Goal: Navigation & Orientation: Find specific page/section

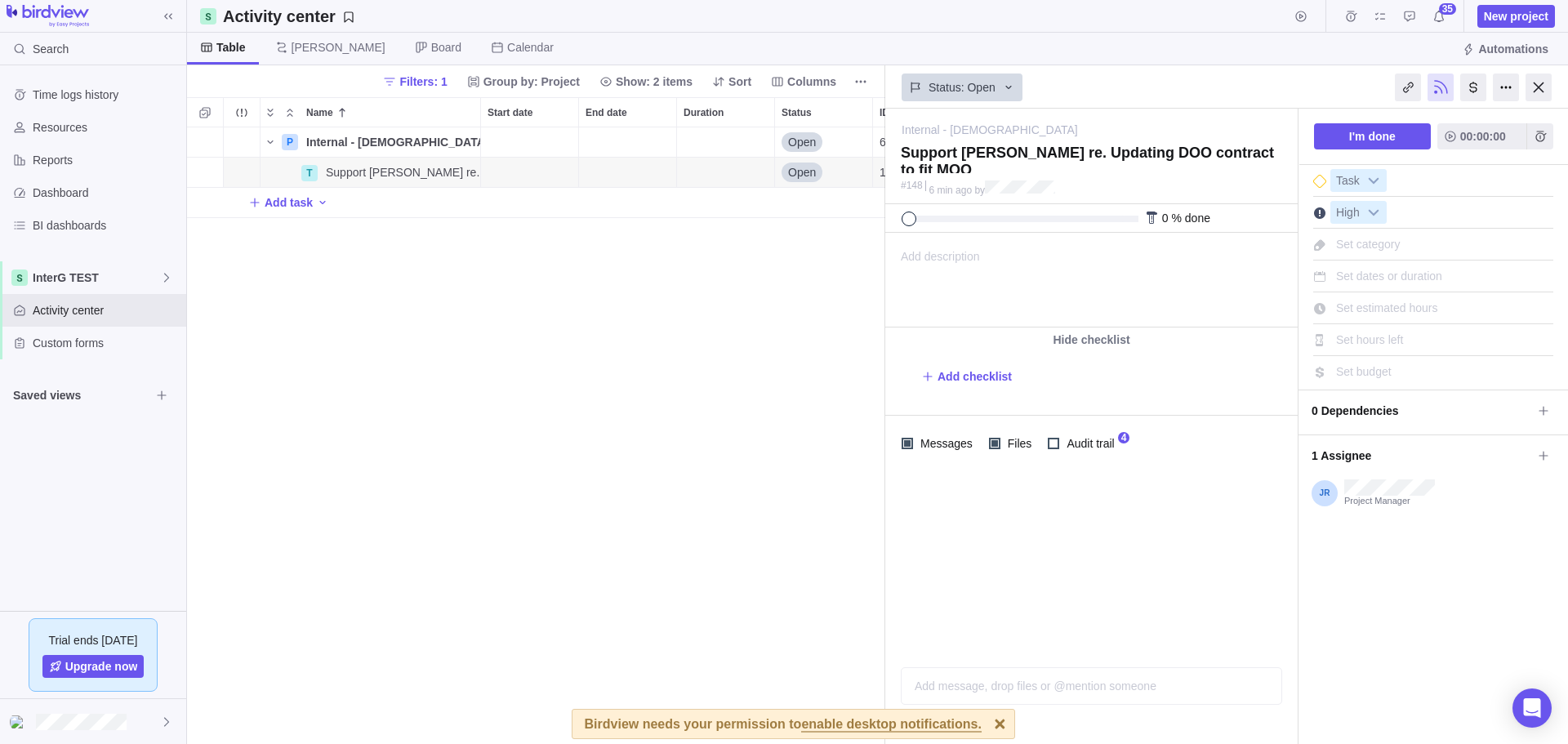
scroll to position [604, 686]
click at [62, 279] on span "InterG TEST" at bounding box center [96, 277] width 127 height 16
click at [60, 310] on span "Activity center" at bounding box center [106, 310] width 147 height 16
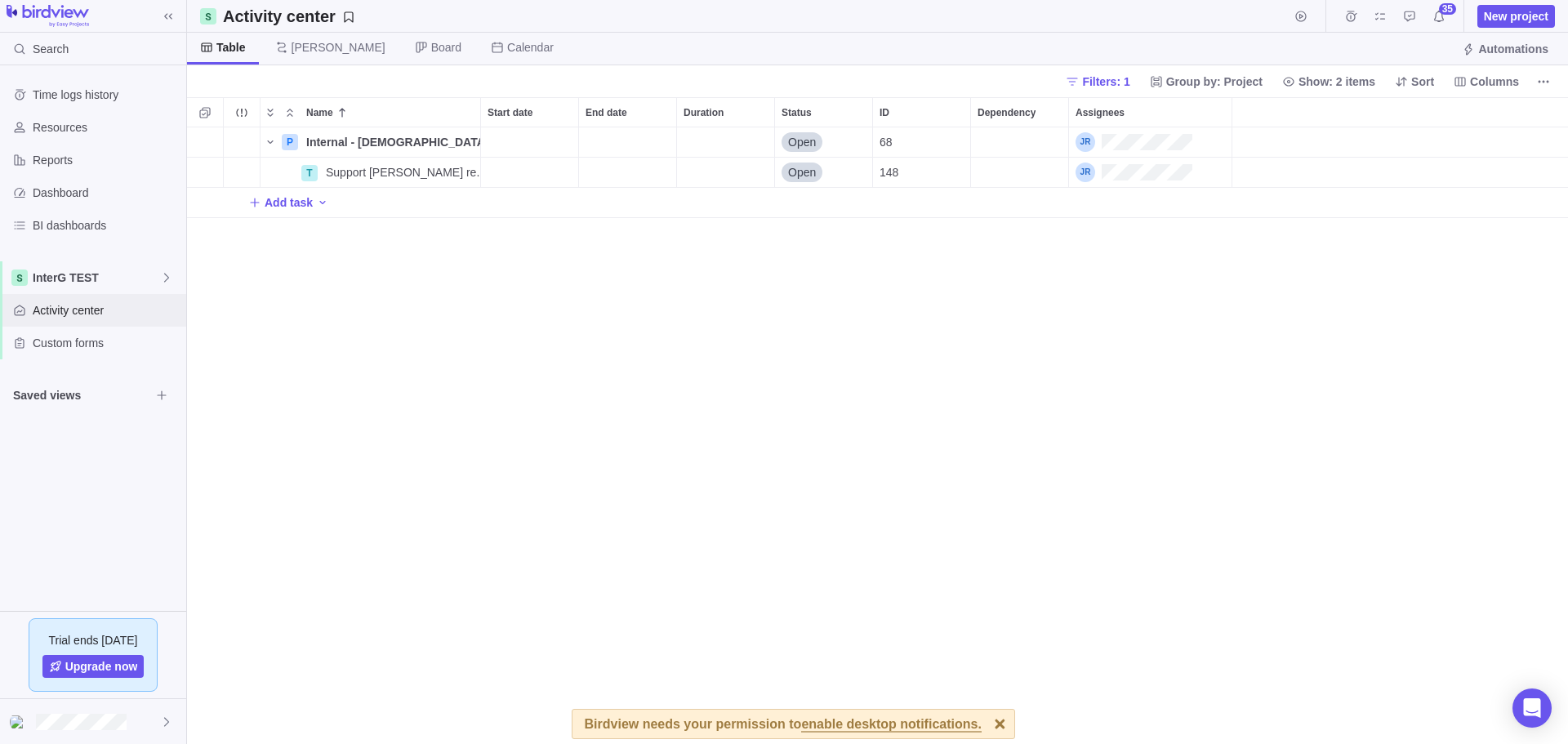
scroll to position [604, 1369]
click at [59, 283] on span "InterG TEST" at bounding box center [96, 277] width 127 height 16
click at [71, 347] on span "Engagements TEST" at bounding box center [93, 345] width 100 height 16
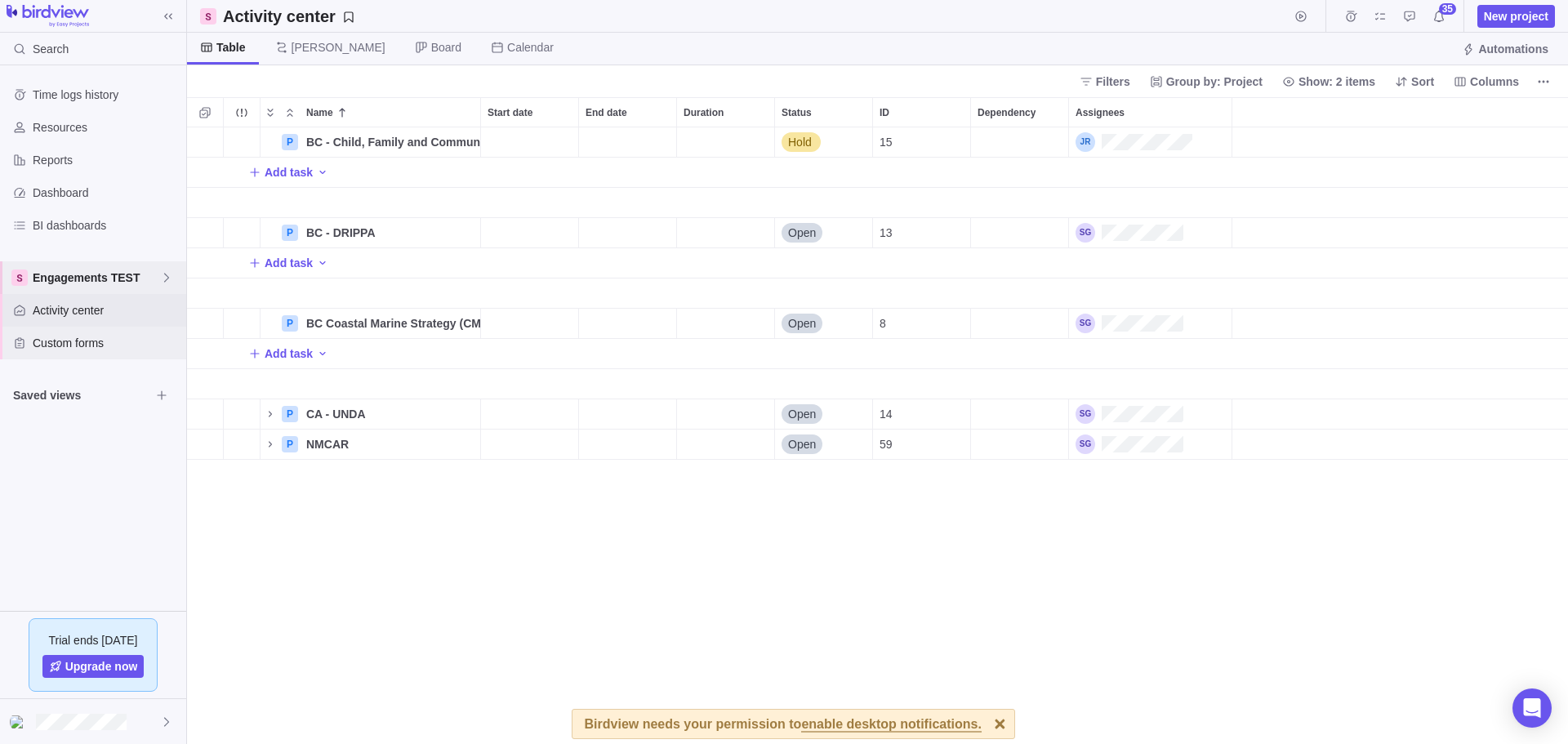
scroll to position [604, 1369]
click at [47, 224] on span "BI dashboards" at bounding box center [106, 225] width 147 height 16
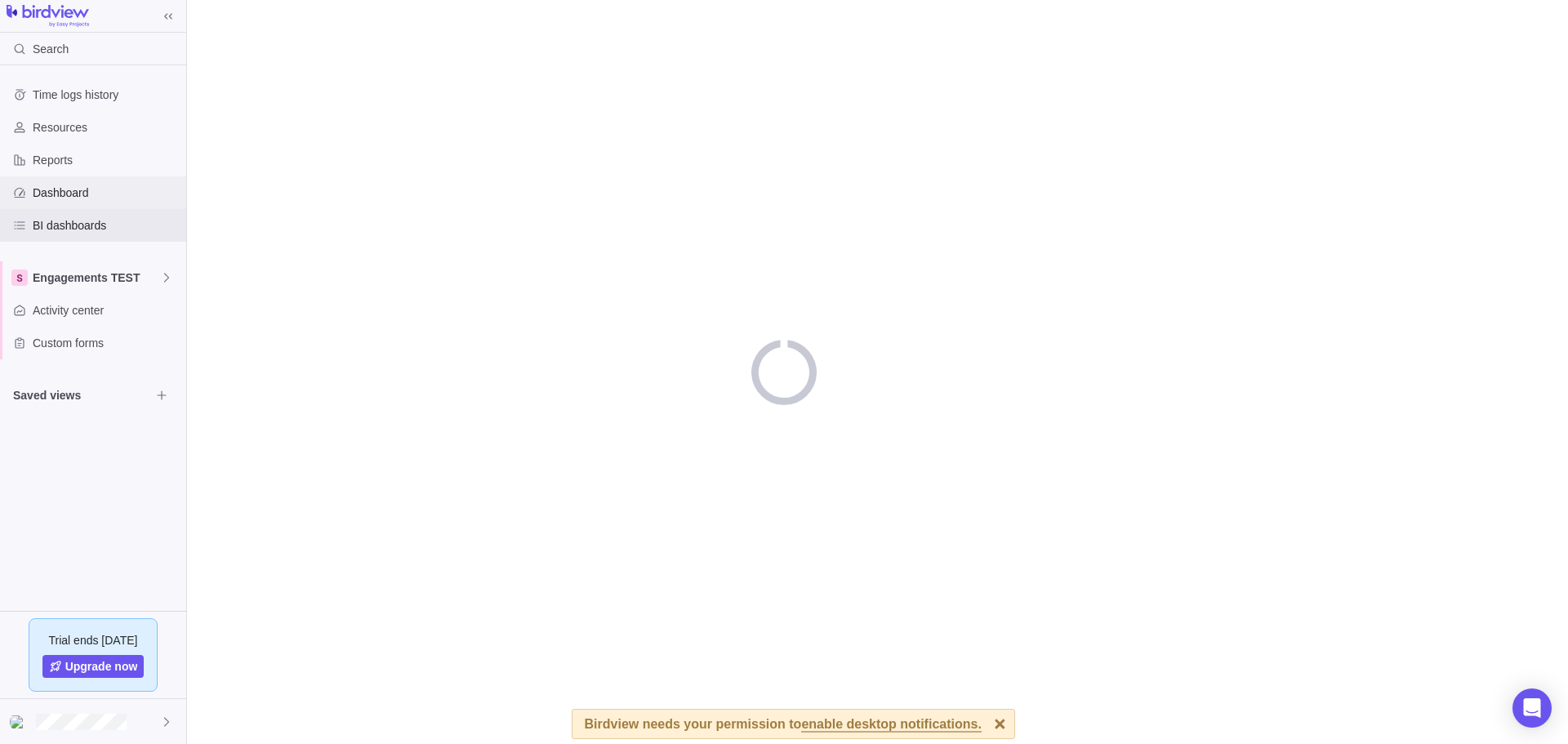
click at [54, 198] on span "Dashboard" at bounding box center [106, 192] width 147 height 16
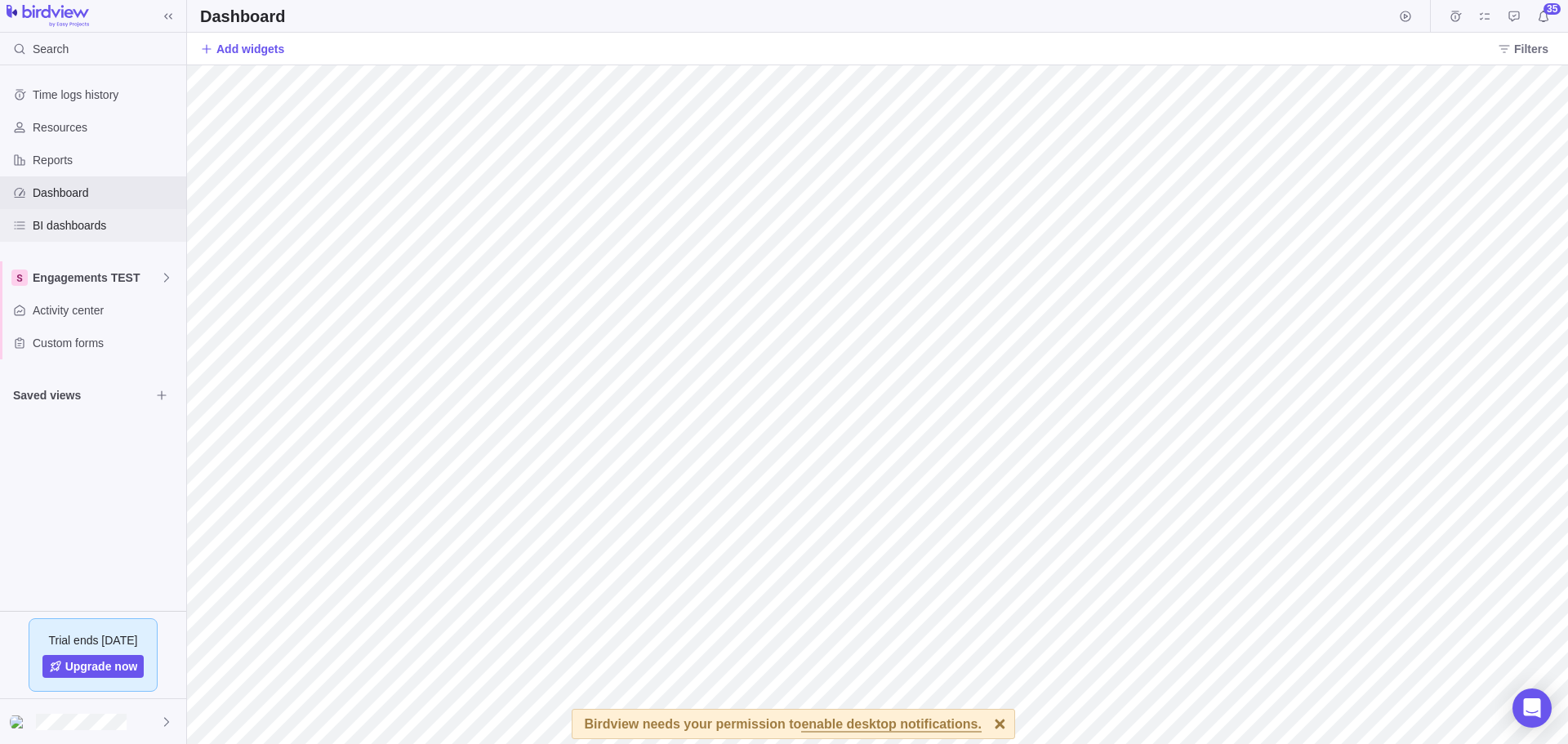
click at [58, 219] on span "BI dashboards" at bounding box center [106, 225] width 147 height 16
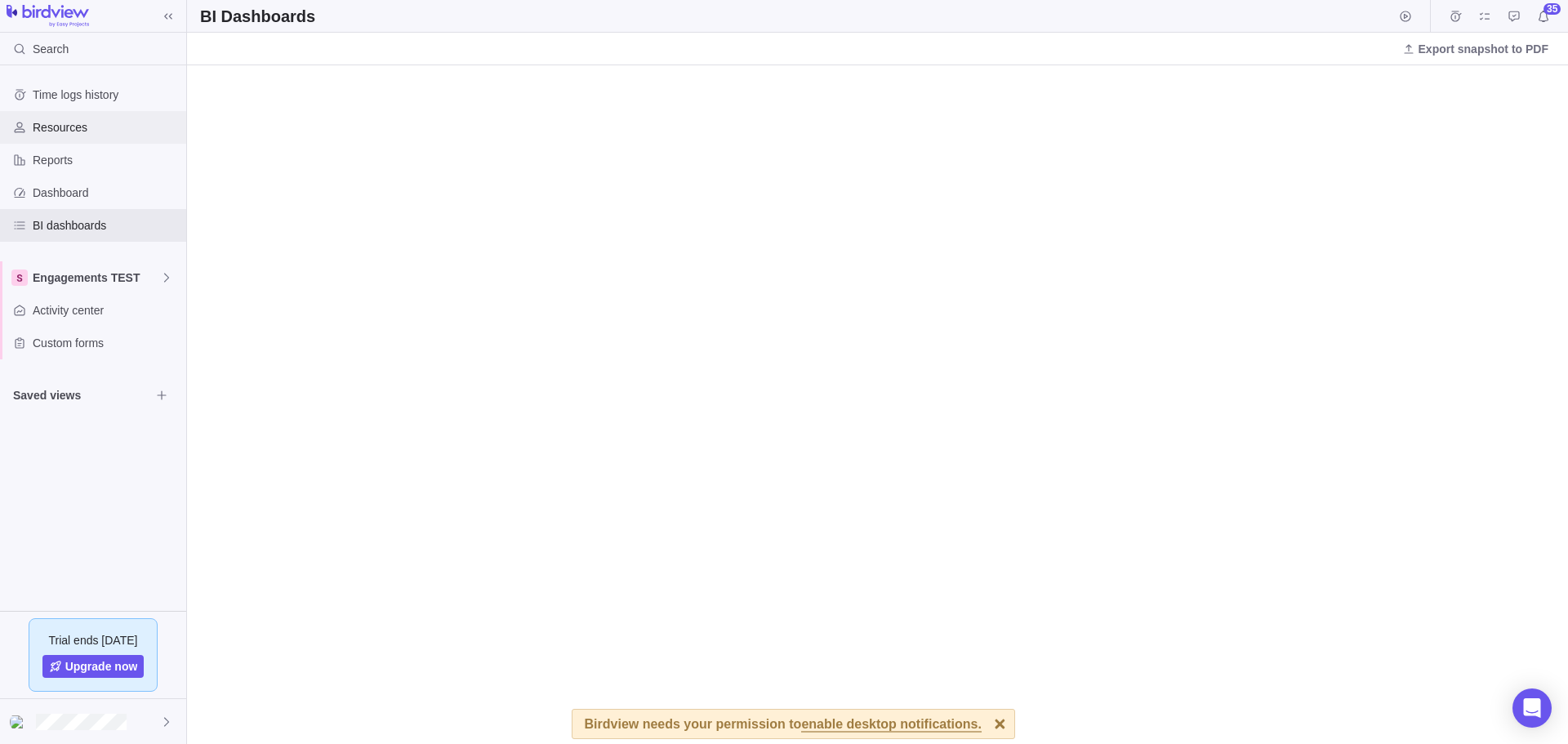
click at [64, 127] on span "Resources" at bounding box center [106, 127] width 147 height 16
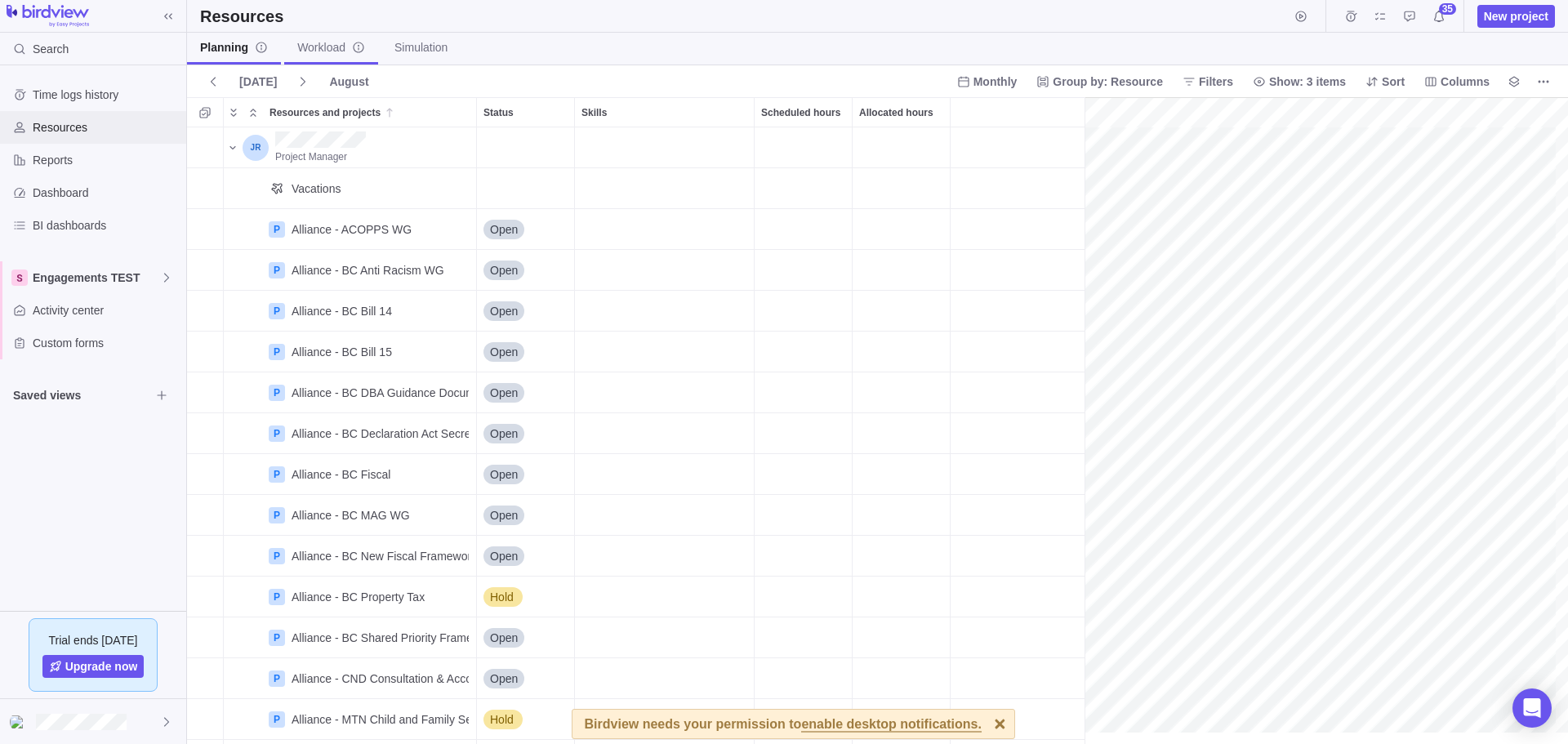
scroll to position [0, 71]
click at [236, 146] on icon "Resources and projects" at bounding box center [233, 148] width 13 height 13
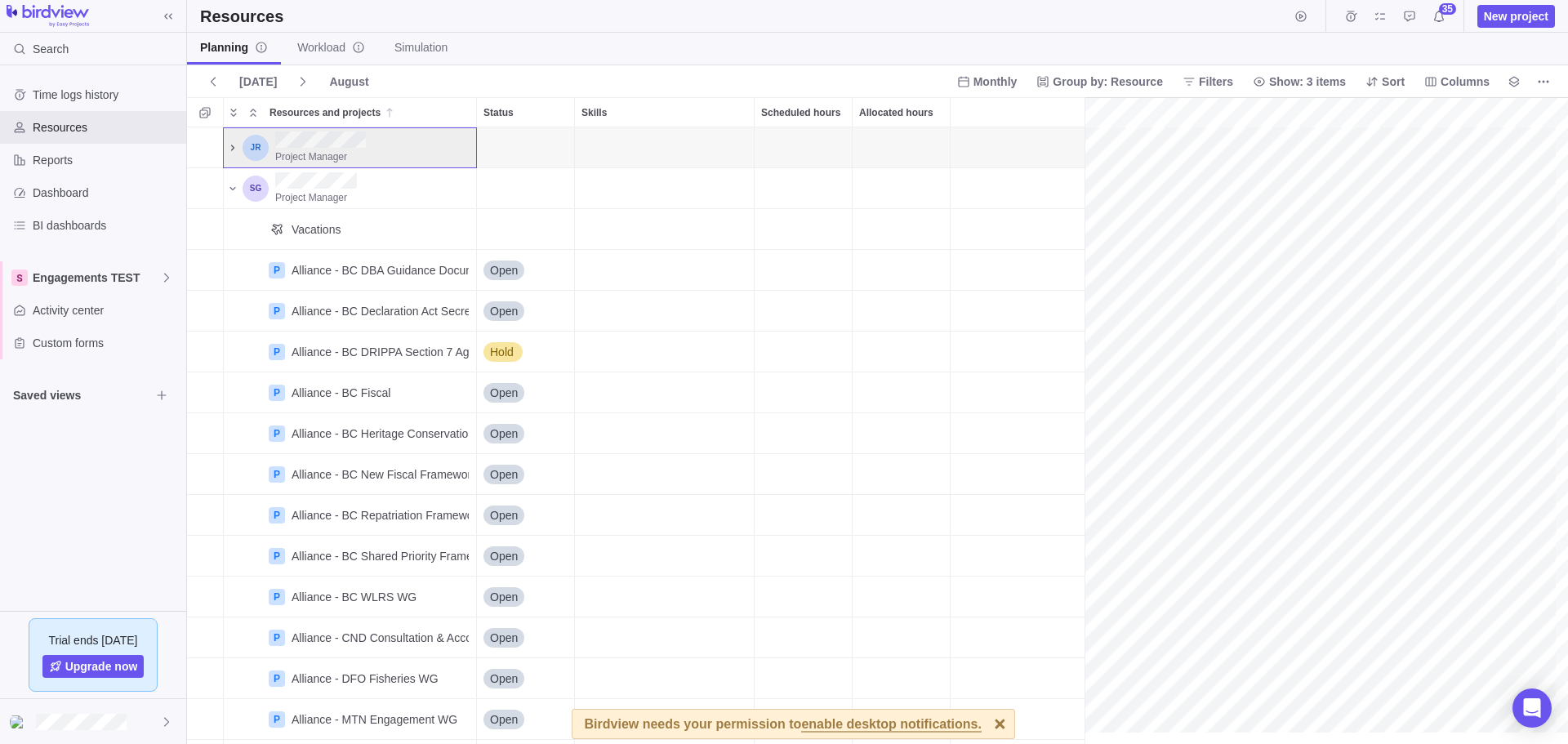
click at [234, 147] on icon "Resources and projects" at bounding box center [232, 147] width 3 height 6
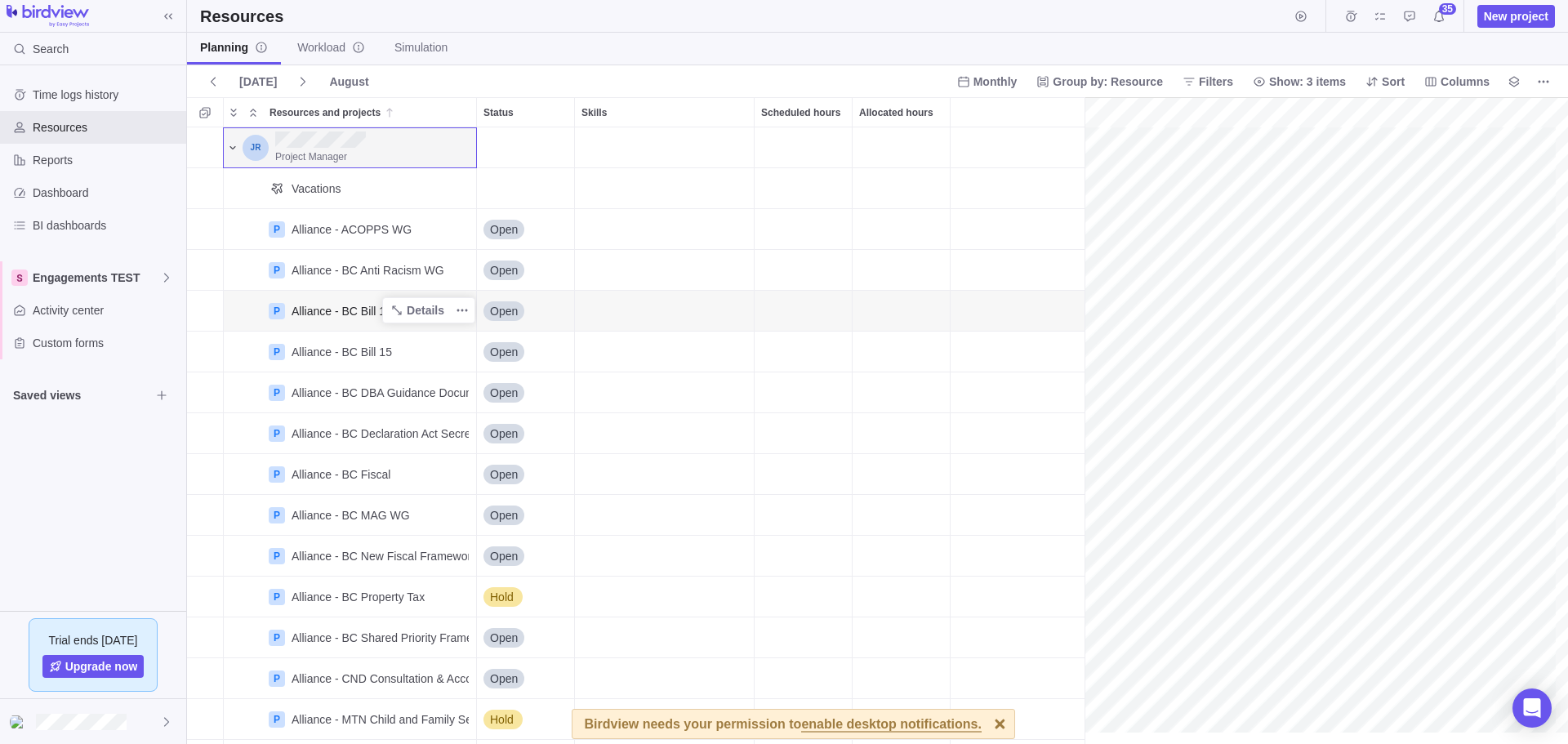
click at [364, 312] on div "Alliance - BC Bill 14" at bounding box center [342, 311] width 100 height 16
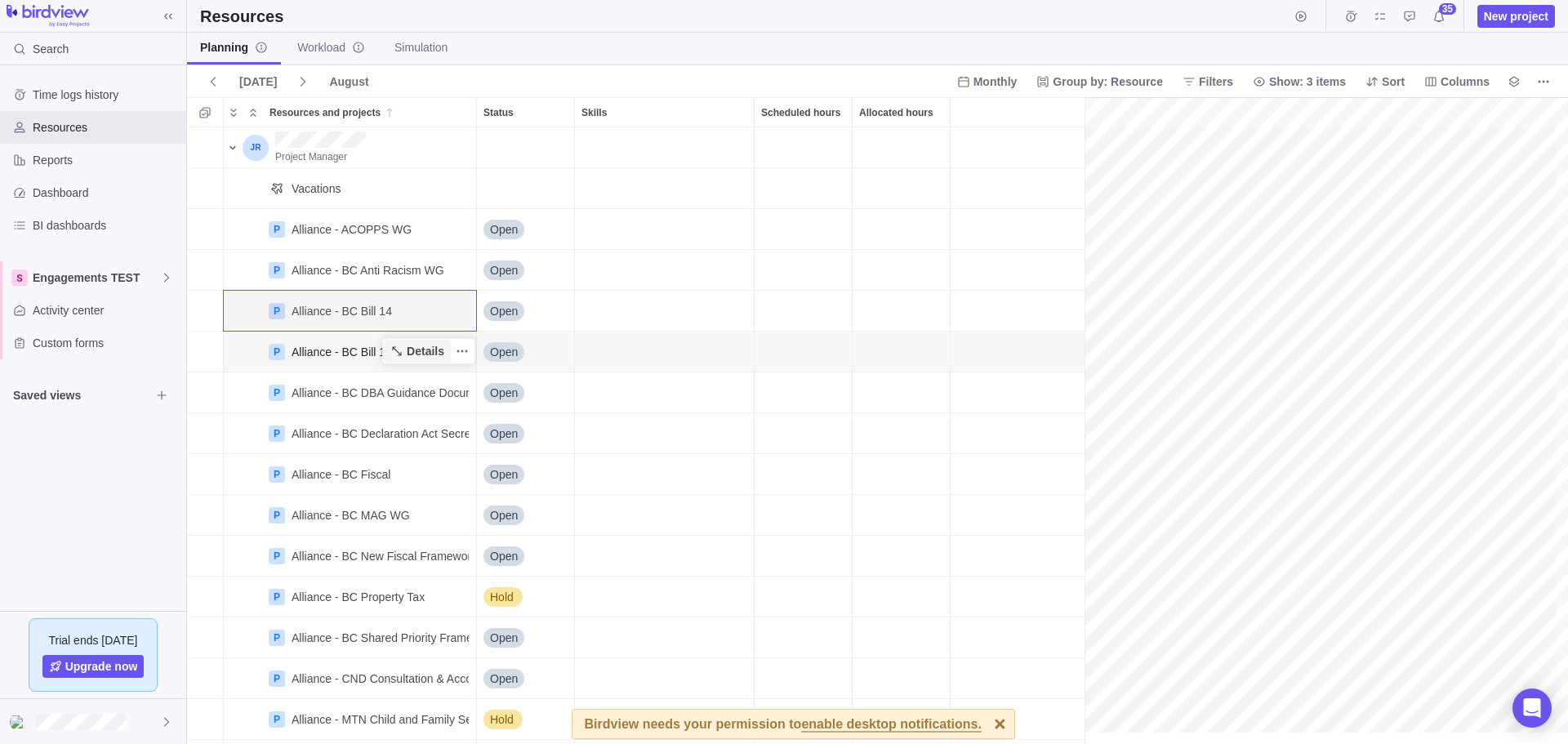
click at [426, 347] on span "Details" at bounding box center [425, 350] width 38 height 16
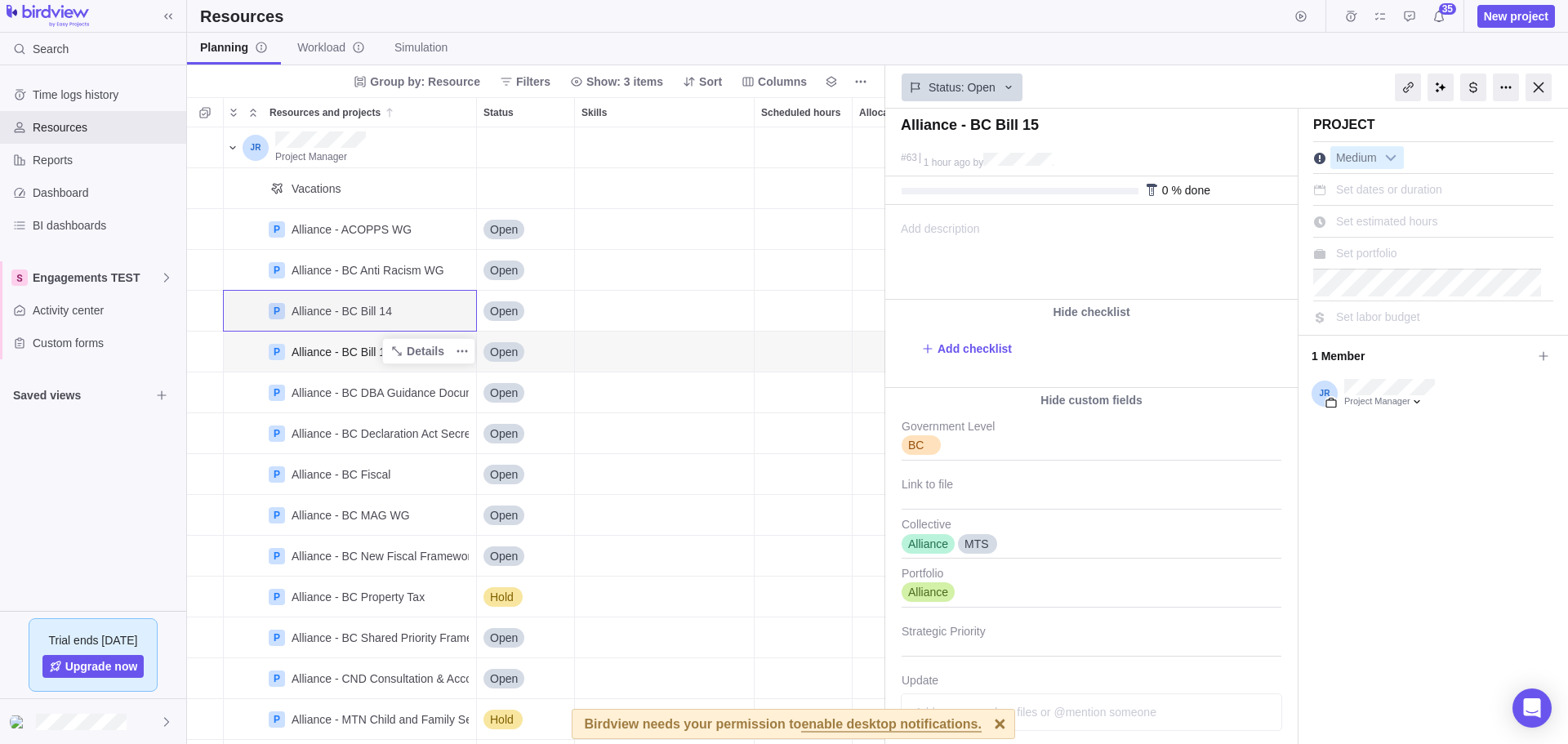
click at [332, 357] on div "Alliance - BC Bill 15" at bounding box center [342, 351] width 100 height 16
click at [410, 388] on span "Details" at bounding box center [425, 392] width 38 height 16
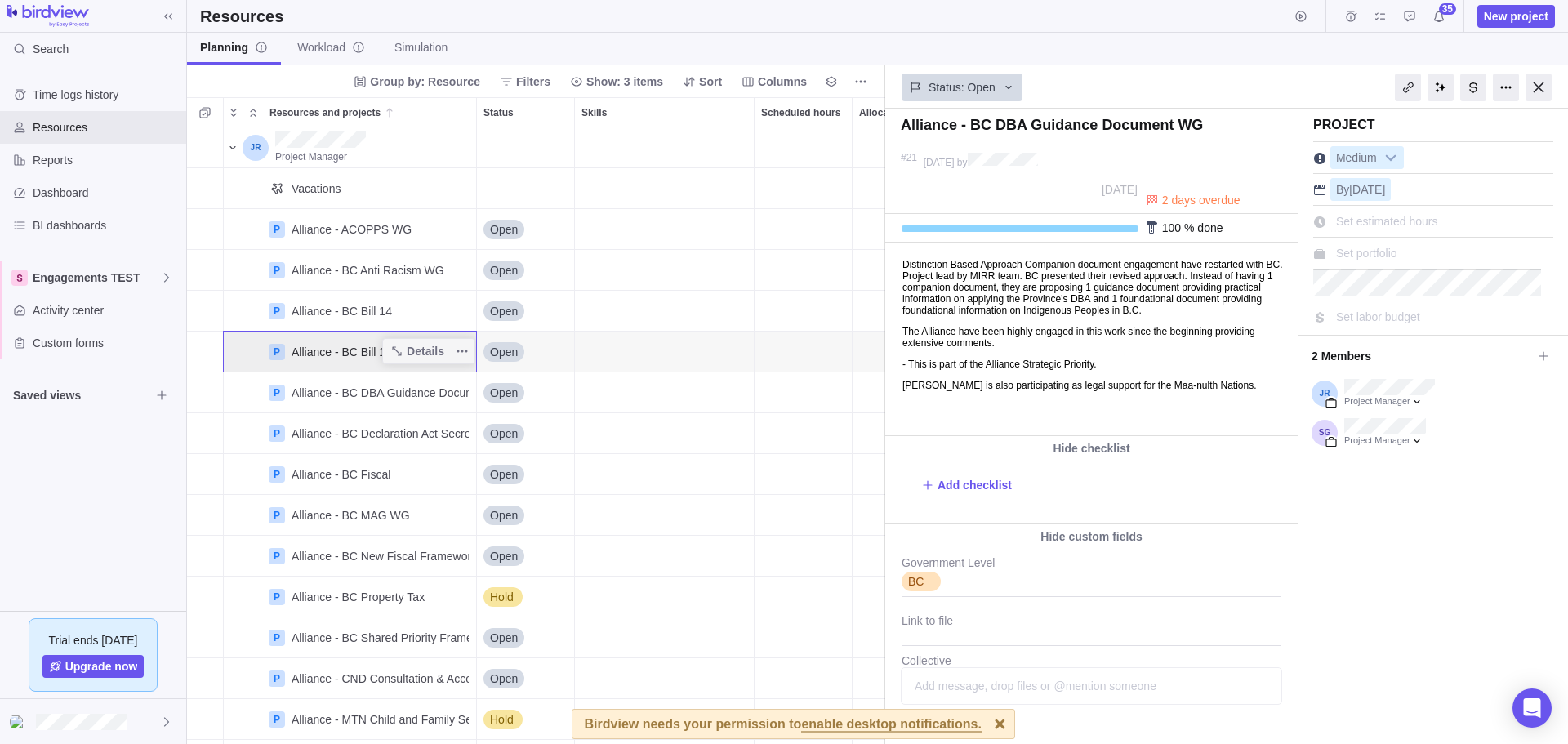
click at [278, 353] on div "P" at bounding box center [276, 351] width 16 height 16
click at [460, 355] on icon "More actions" at bounding box center [463, 351] width 13 height 13
click at [309, 348] on div "Project Manager Vacations P Alliance - ACOPPS WG Details Open P Alliance - [GEO…" at bounding box center [536, 435] width 699 height 617
click at [300, 393] on div "Alliance - BC DBA Guidance Document WG" at bounding box center [402, 393] width 222 height 16
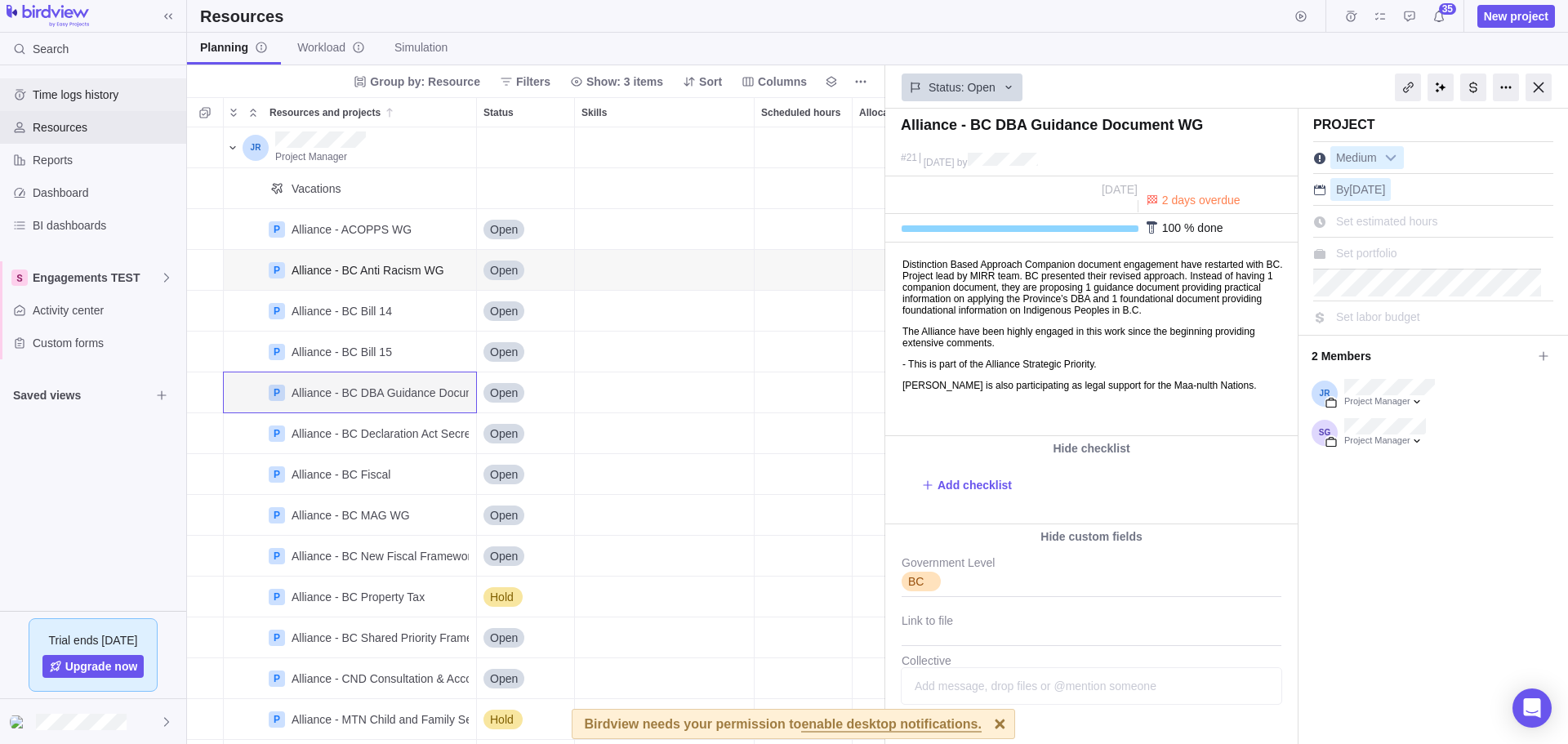
click at [94, 95] on span "Time logs history" at bounding box center [106, 94] width 147 height 16
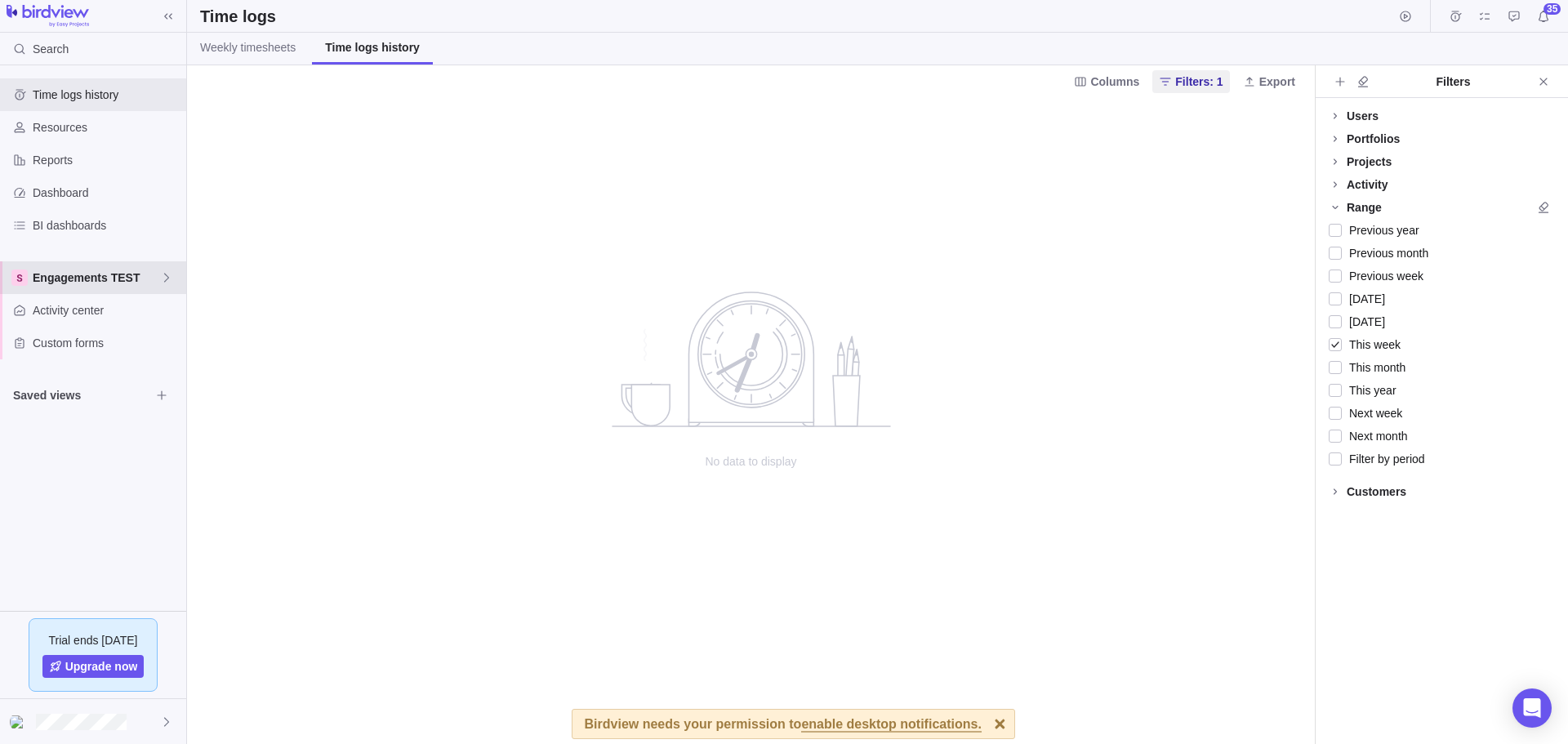
click at [62, 269] on div "Engagements TEST" at bounding box center [92, 278] width 186 height 33
click at [70, 319] on span "InterG TEST" at bounding box center [93, 316] width 100 height 16
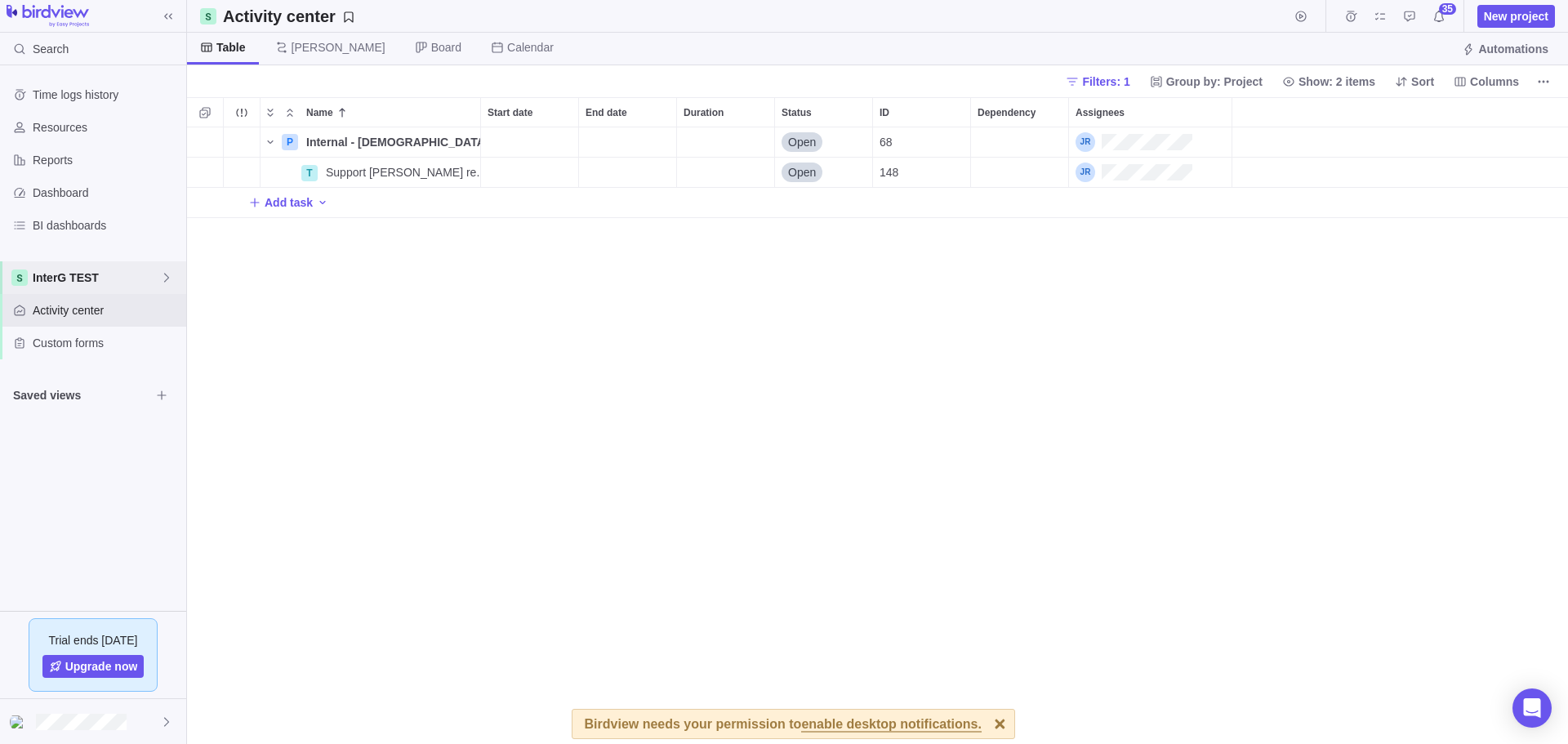
scroll to position [604, 1369]
click at [349, 148] on span "Internal - [DEMOGRAPHIC_DATA]" at bounding box center [393, 141] width 174 height 16
click at [284, 154] on div "Name Start date End date Duration Status ID Dependency Assignees P Internal - […" at bounding box center [877, 421] width 1381 height 647
click at [342, 174] on span "Support [PERSON_NAME] re. Updating DOO contract to fit MOO" at bounding box center [403, 172] width 154 height 16
click at [409, 241] on div "Name Start date End date Duration Status ID Dependency Assignees P Internal - […" at bounding box center [877, 421] width 1381 height 647
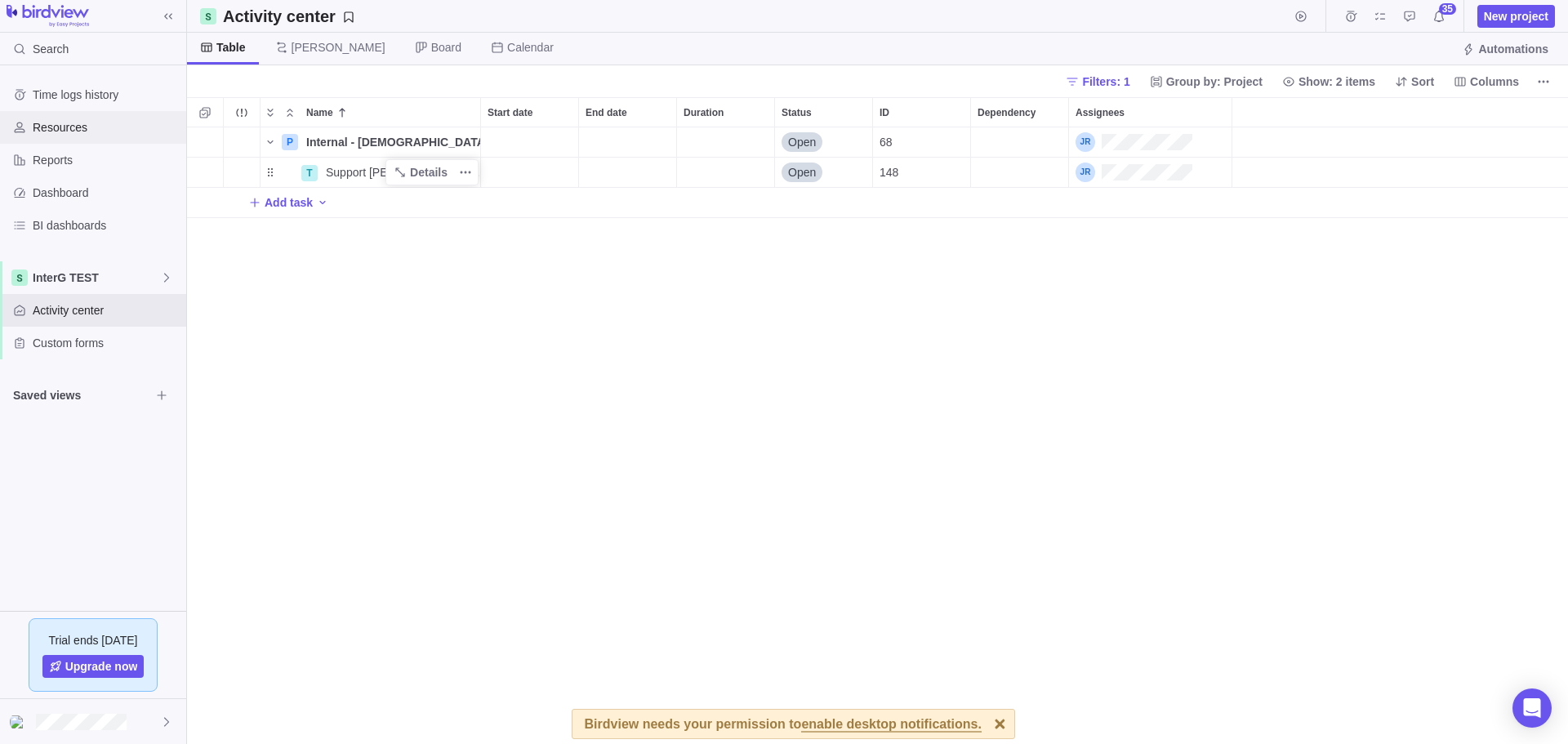
click at [65, 130] on span "Resources" at bounding box center [106, 127] width 147 height 16
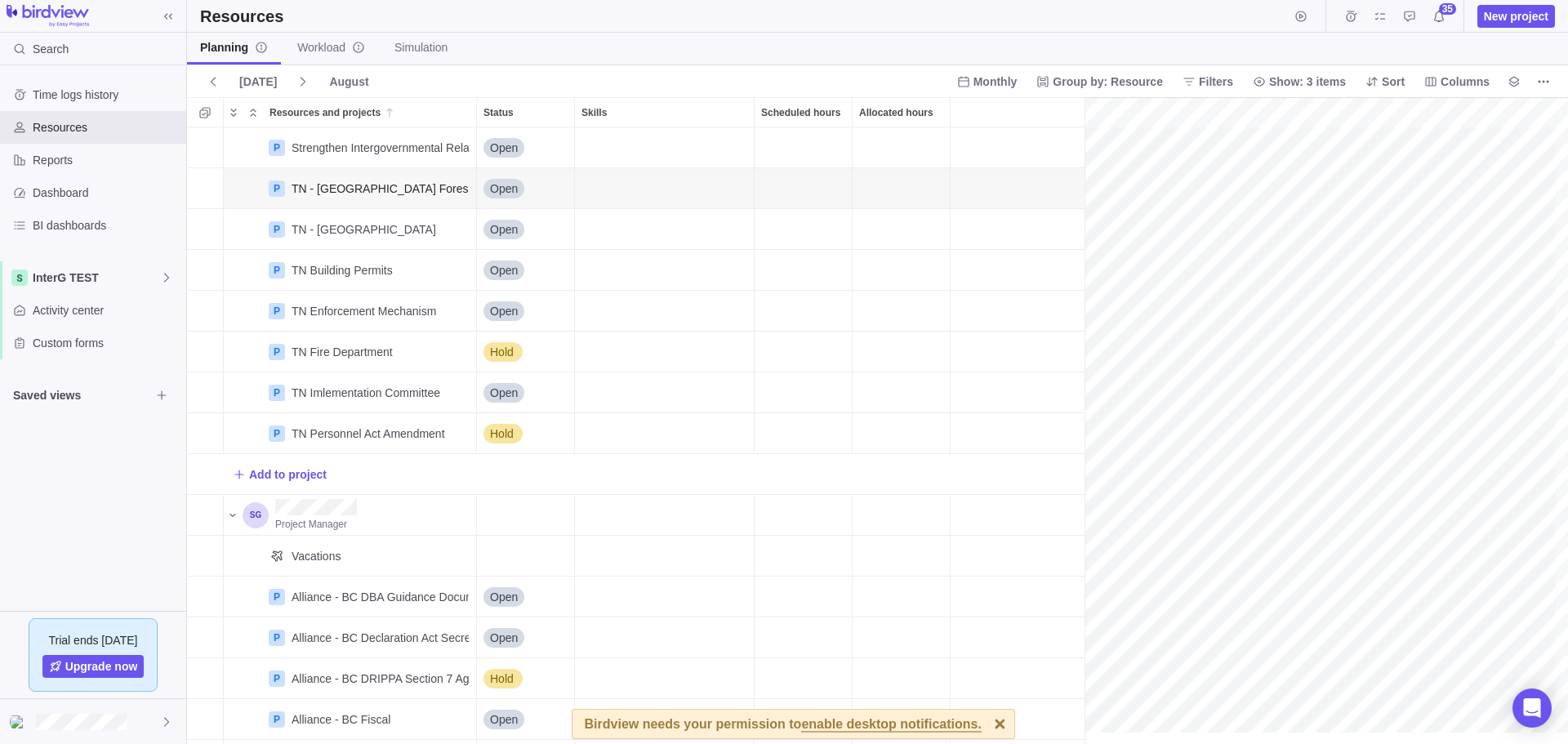
click at [637, 208] on div "Skills" at bounding box center [664, 189] width 180 height 40
click at [376, 207] on div "TN - [GEOGRAPHIC_DATA] Foreshore Agreement" at bounding box center [376, 189] width 184 height 40
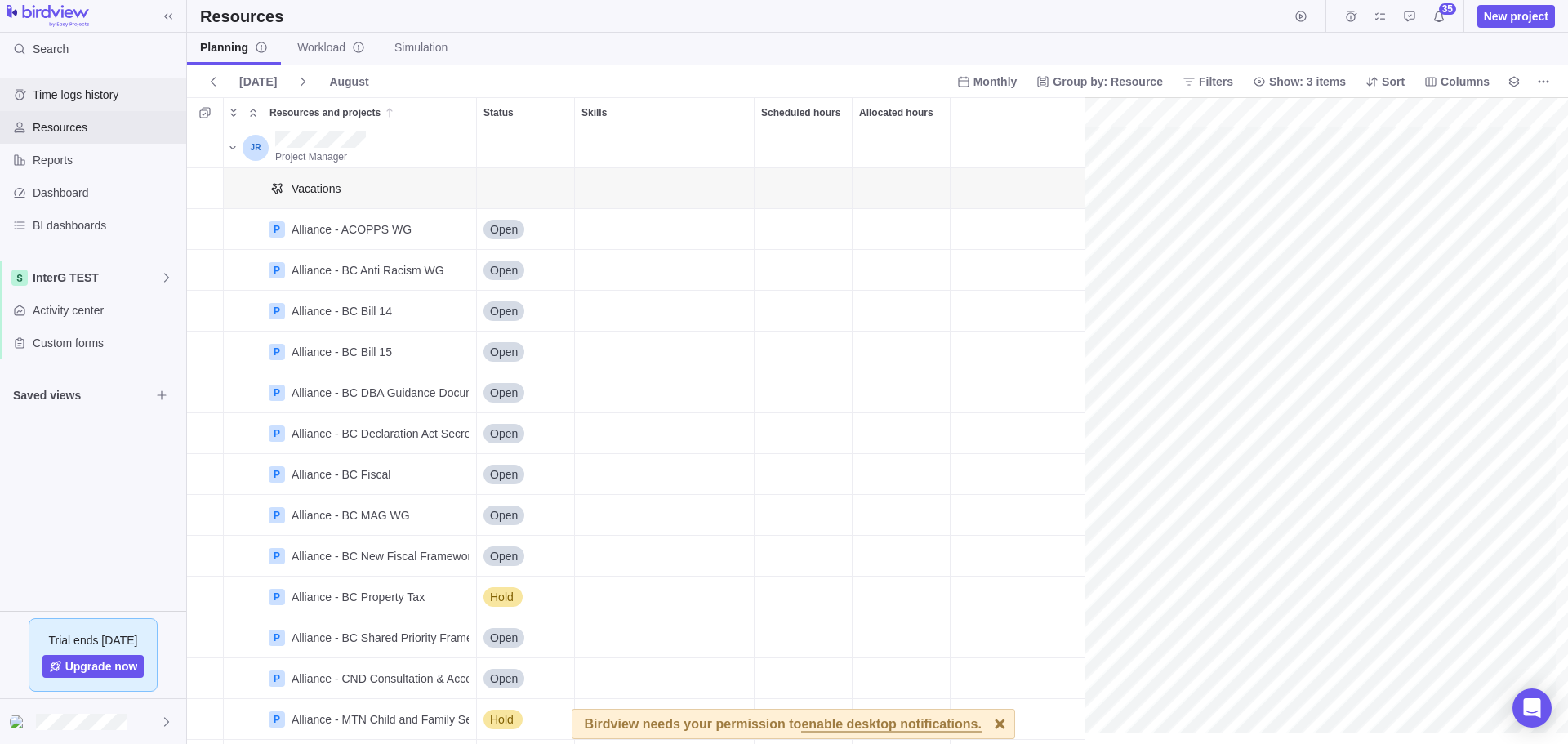
click at [44, 104] on div "Time logs history" at bounding box center [92, 94] width 186 height 33
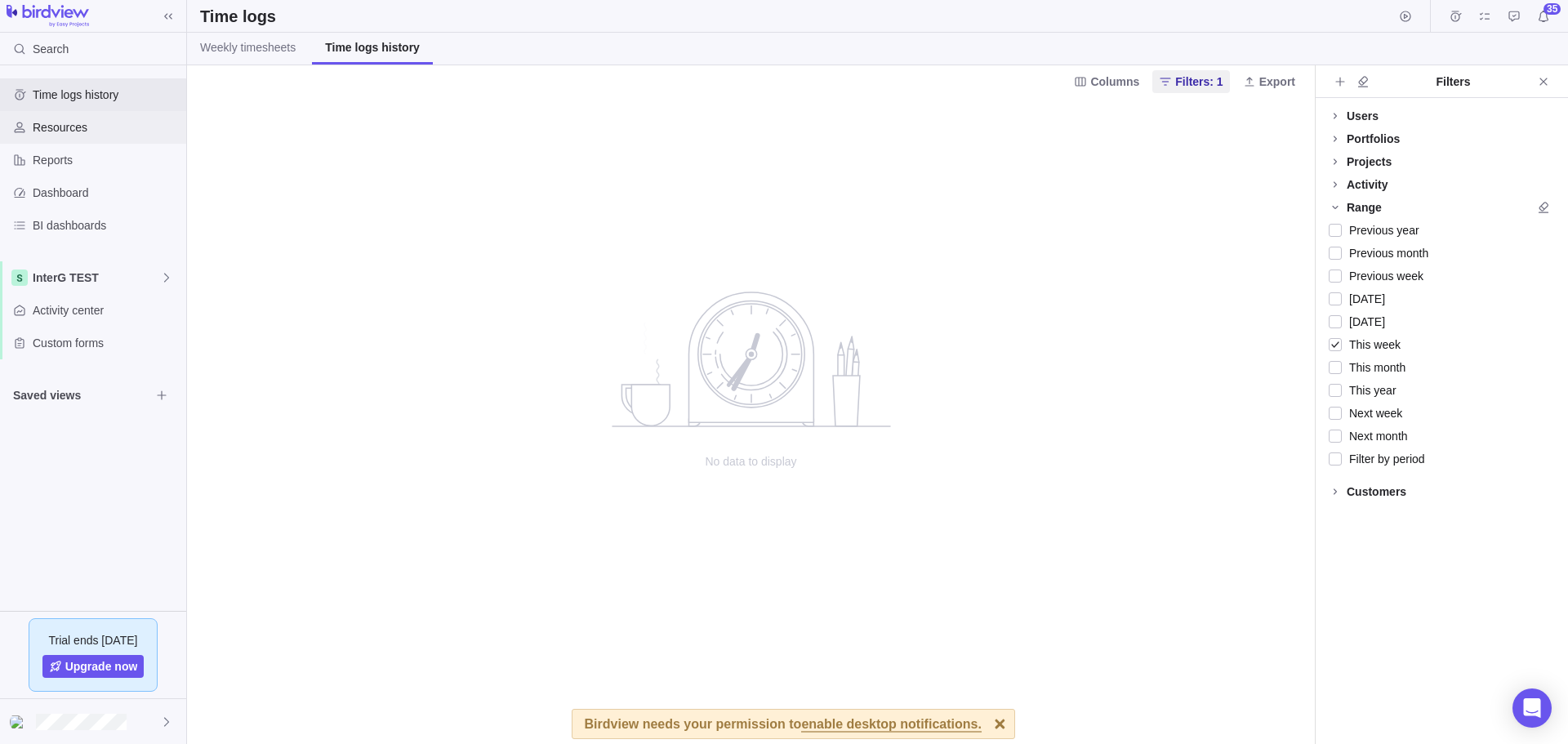
click at [59, 132] on span "Resources" at bounding box center [106, 127] width 147 height 16
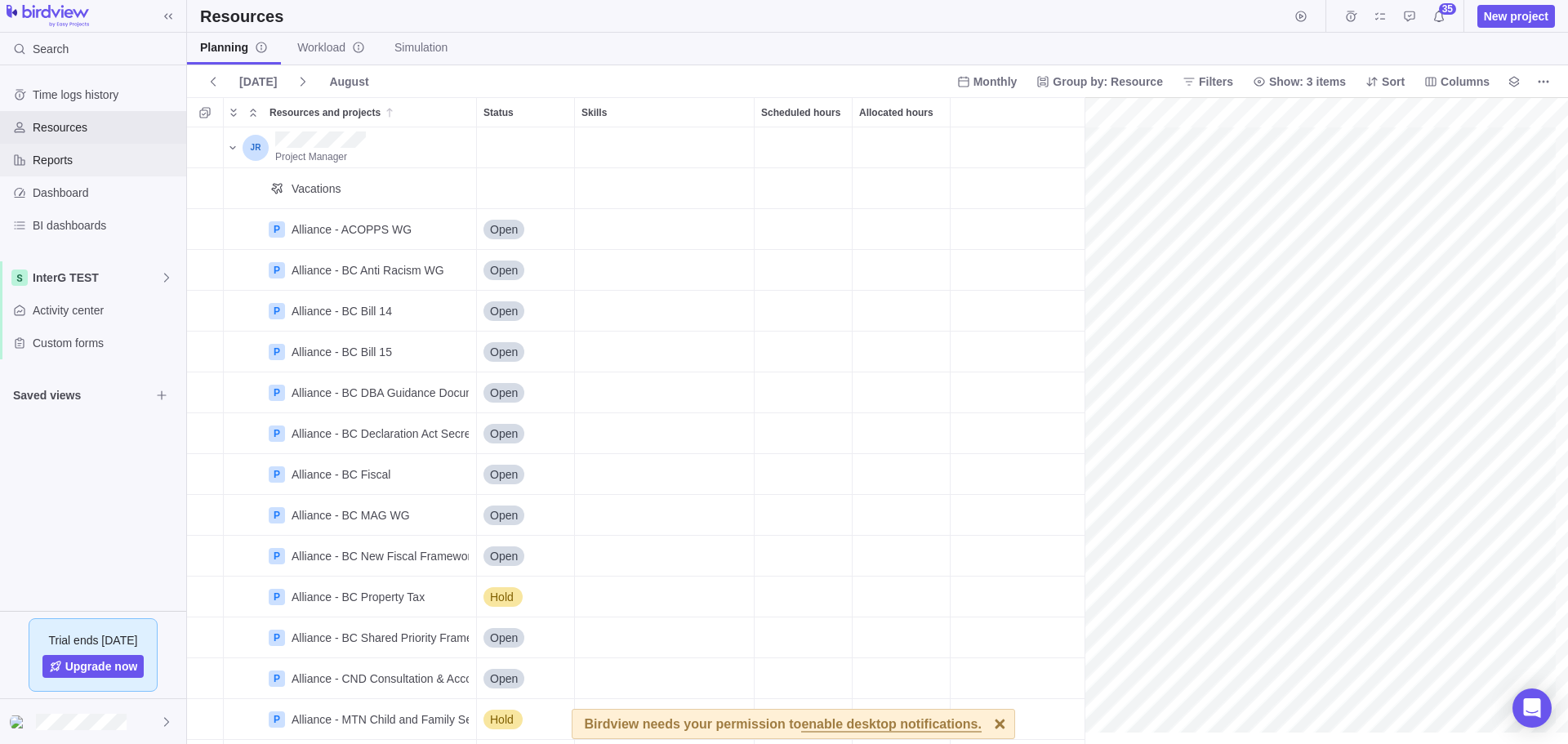
click at [63, 160] on span "Reports" at bounding box center [106, 160] width 147 height 16
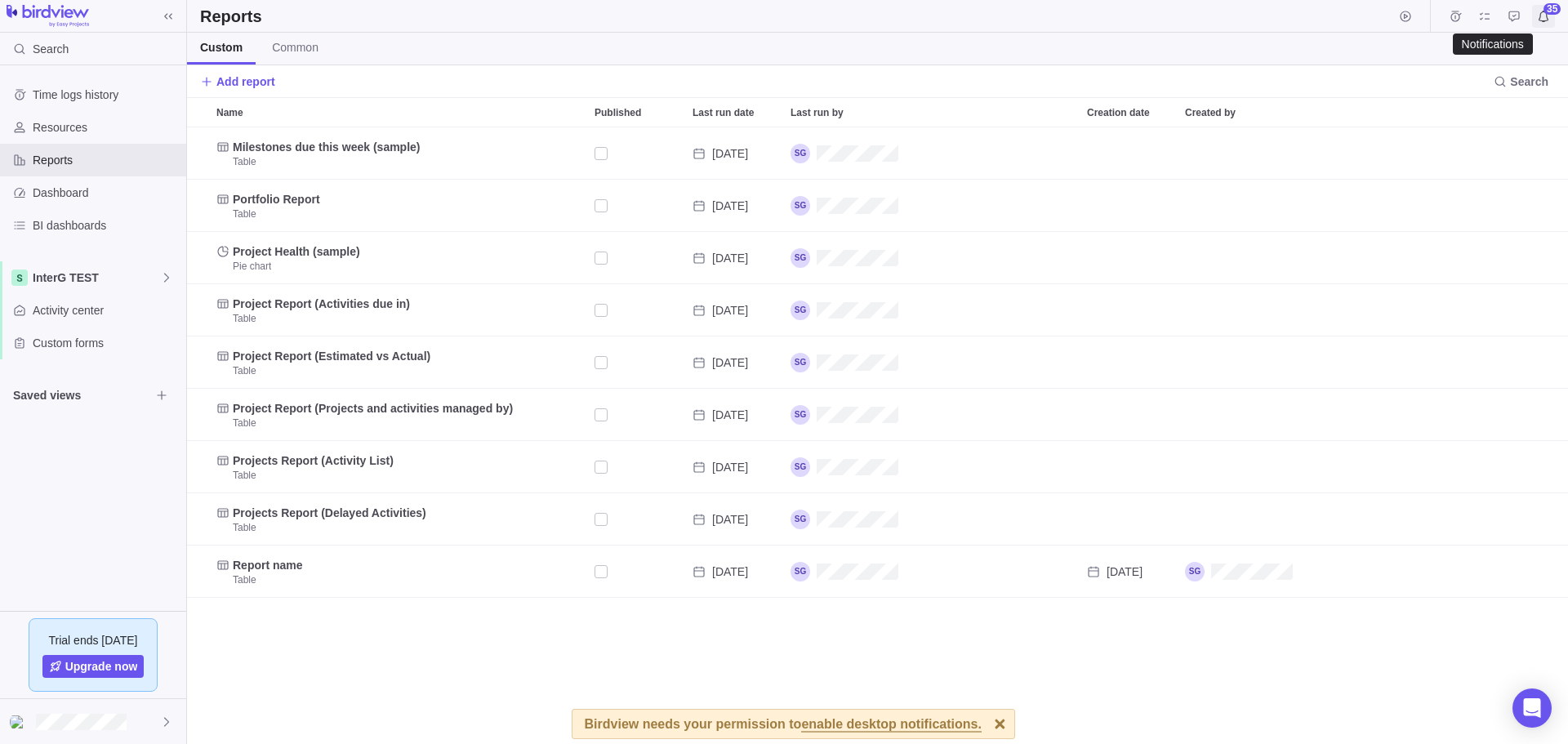
click at [1550, 14] on icon "Notifications" at bounding box center [1544, 16] width 13 height 13
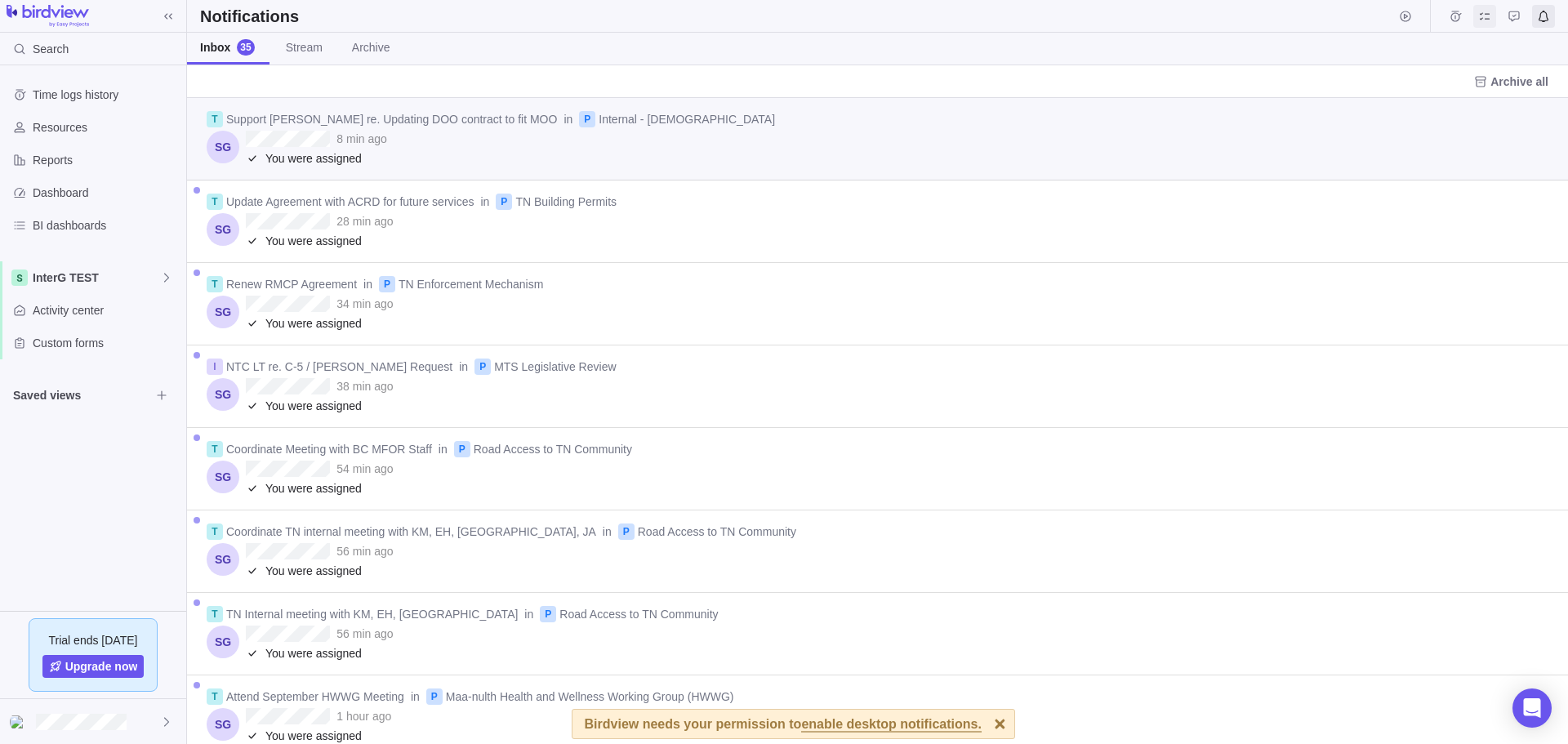
click at [1482, 23] on span "My assignments" at bounding box center [1485, 16] width 23 height 23
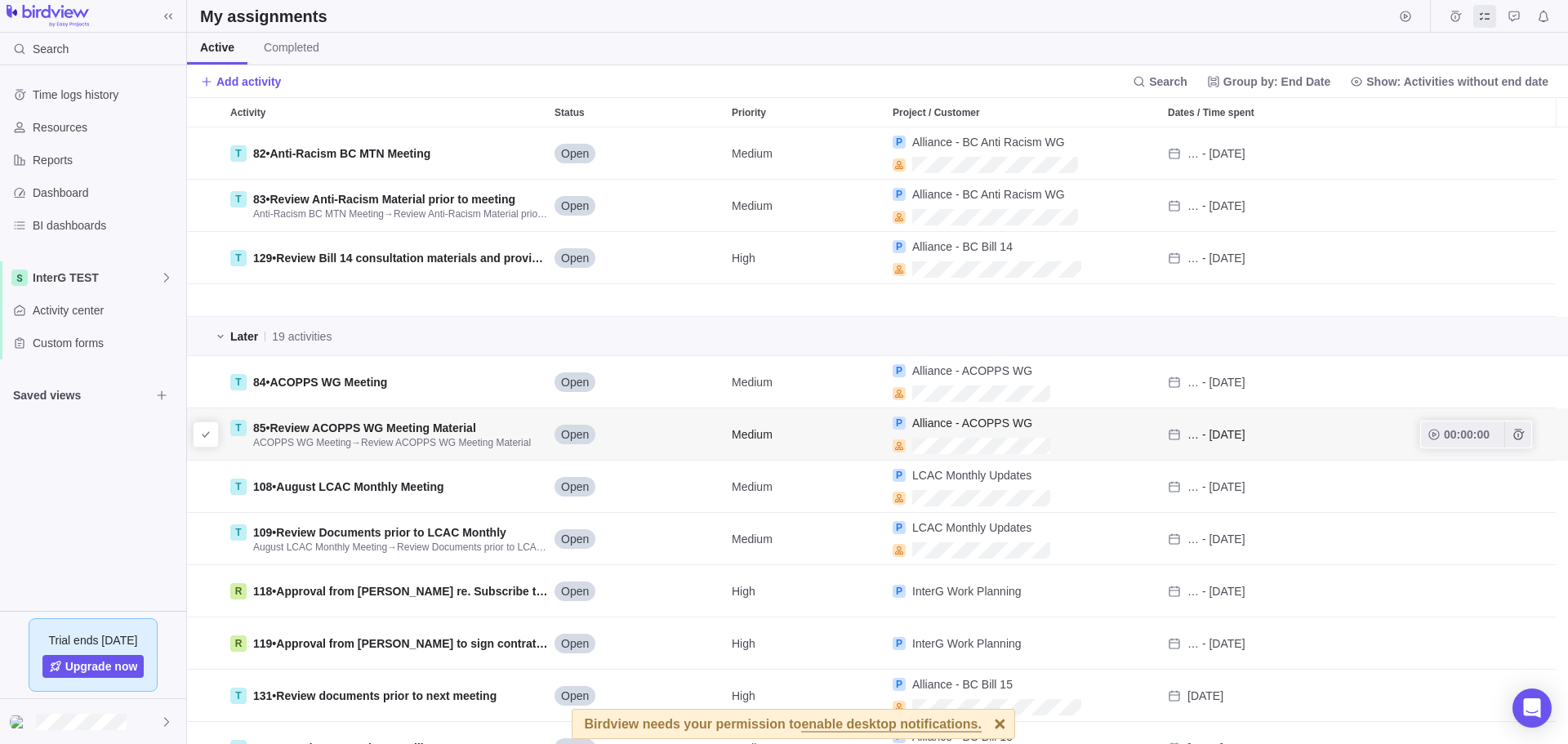
scroll to position [245, 0]
